Goal: Check status: Check status

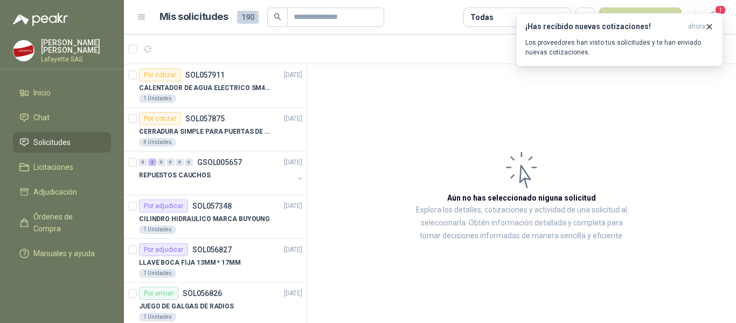
click at [55, 148] on link "Solicitudes" at bounding box center [62, 142] width 98 height 20
click at [49, 141] on span "Solicitudes" at bounding box center [51, 142] width 37 height 12
click at [710, 26] on icon "button" at bounding box center [708, 26] width 9 height 9
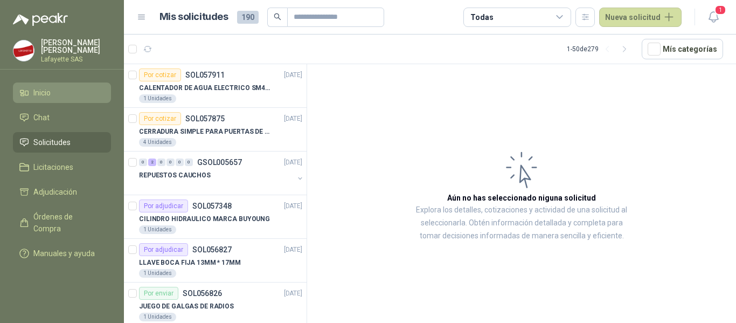
click at [37, 97] on span "Inicio" at bounding box center [41, 93] width 17 height 12
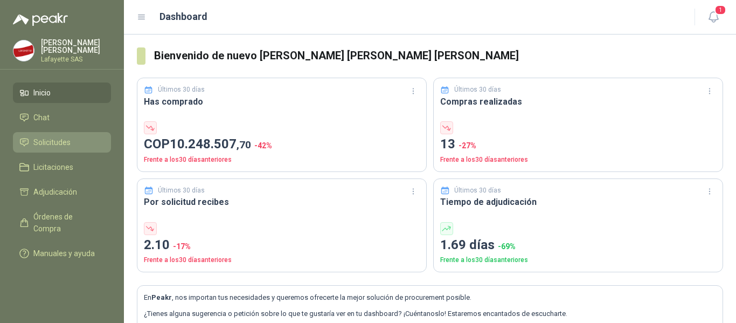
click at [43, 142] on span "Solicitudes" at bounding box center [51, 142] width 37 height 12
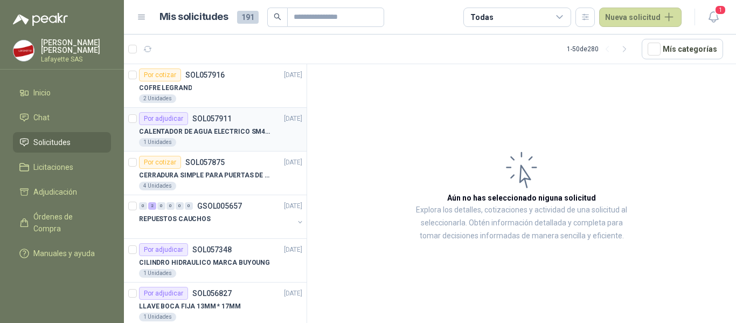
click at [222, 131] on p "CALENTADOR DE AGUA ELECTRICO SM400 5-9LITROS" at bounding box center [206, 132] width 134 height 10
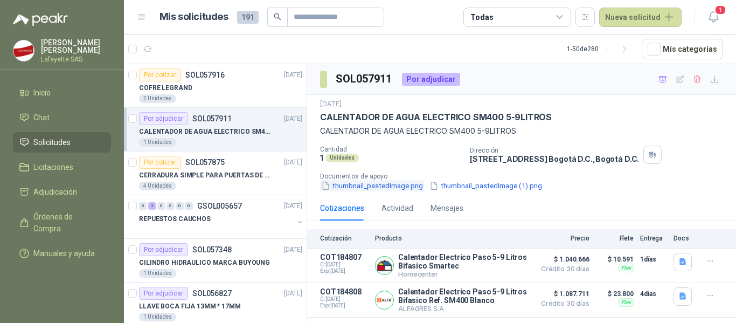
click at [354, 186] on button "thumbnail_pastedImage.png" at bounding box center [372, 185] width 104 height 11
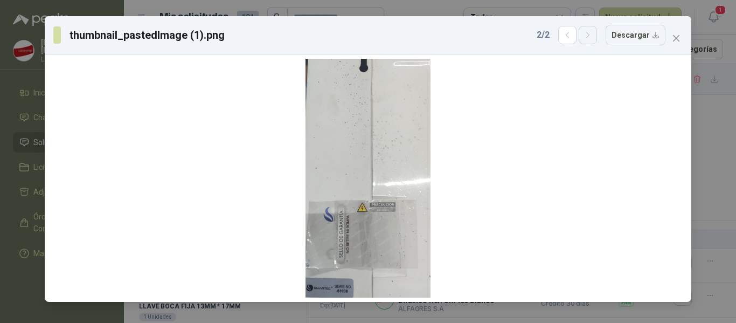
click at [590, 37] on icon "button" at bounding box center [587, 35] width 9 height 9
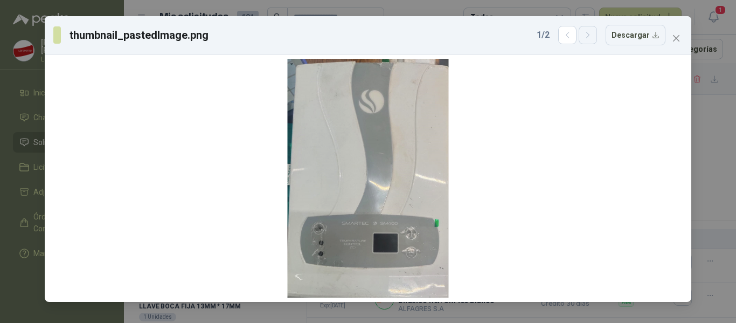
click at [590, 37] on icon "button" at bounding box center [587, 35] width 9 height 9
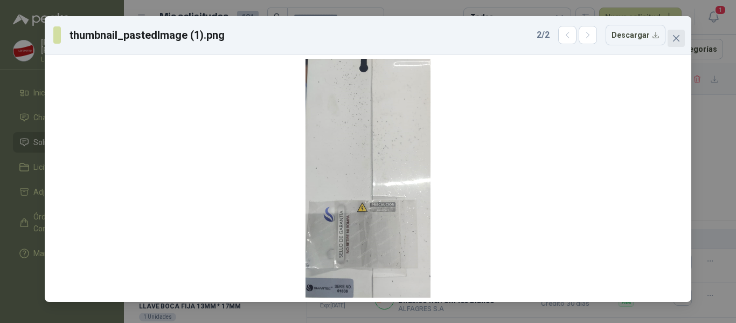
click at [676, 39] on icon "close" at bounding box center [676, 38] width 6 height 6
